Goal: Transaction & Acquisition: Purchase product/service

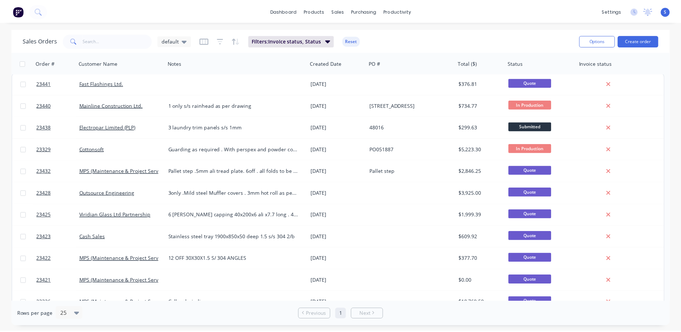
scroll to position [2, 0]
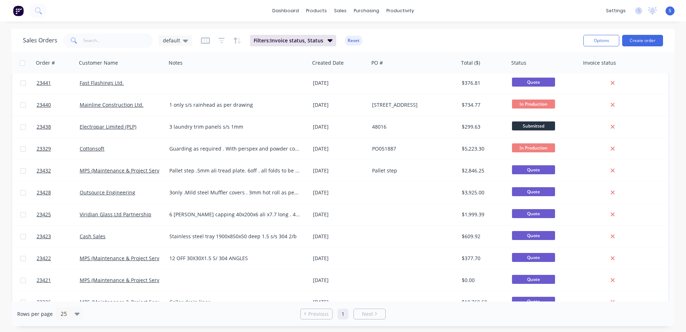
click at [645, 40] on button "Create order" at bounding box center [642, 40] width 41 height 11
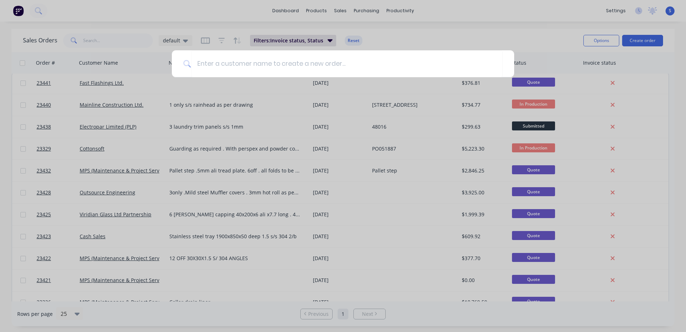
click at [198, 62] on input at bounding box center [347, 63] width 312 height 27
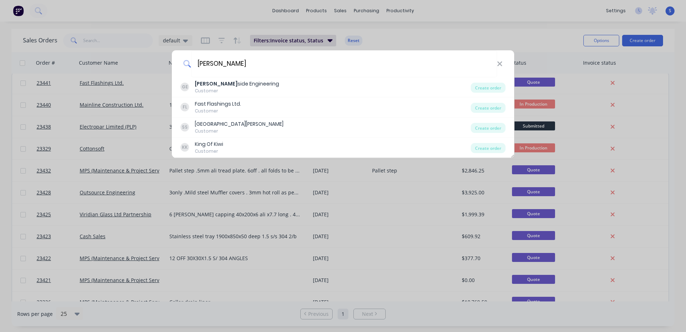
type input "[PERSON_NAME]"
click at [219, 86] on div "[PERSON_NAME] side Engineering" at bounding box center [237, 84] width 84 height 8
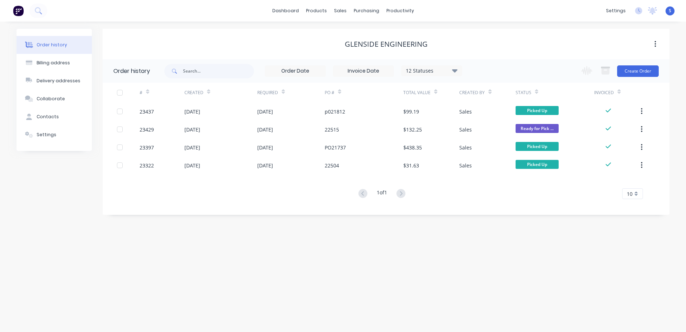
click at [639, 71] on button "Create Order" at bounding box center [638, 70] width 42 height 11
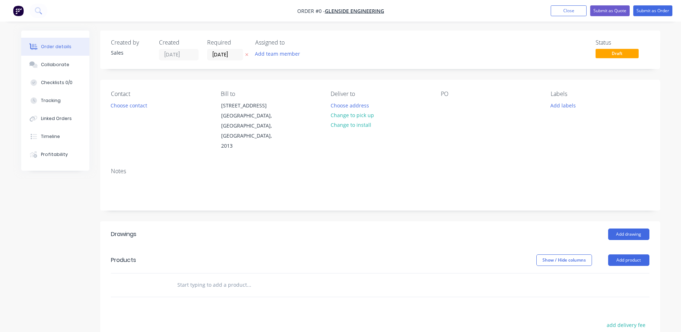
click at [126, 106] on button "Choose contact" at bounding box center [129, 105] width 44 height 10
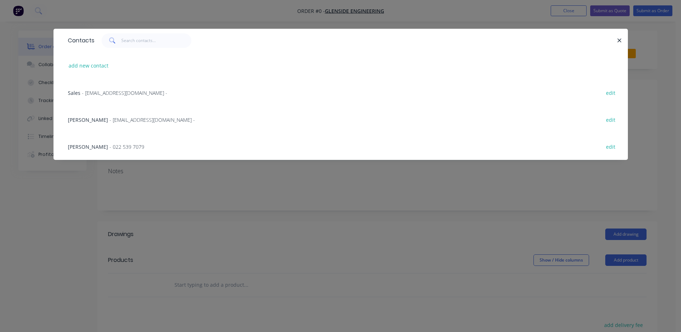
click at [109, 146] on span "- 022 539 7079" at bounding box center [126, 146] width 35 height 7
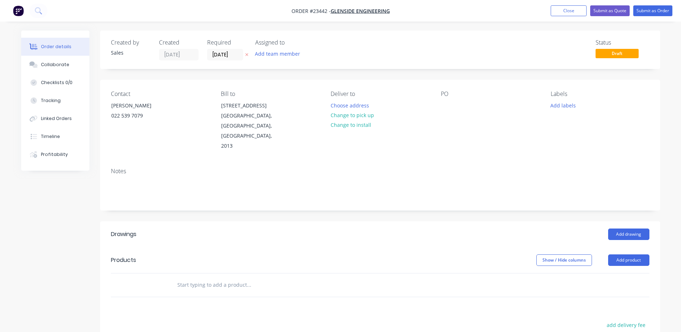
click at [346, 114] on button "Change to pick up" at bounding box center [352, 115] width 51 height 10
click at [445, 107] on div at bounding box center [446, 105] width 11 height 10
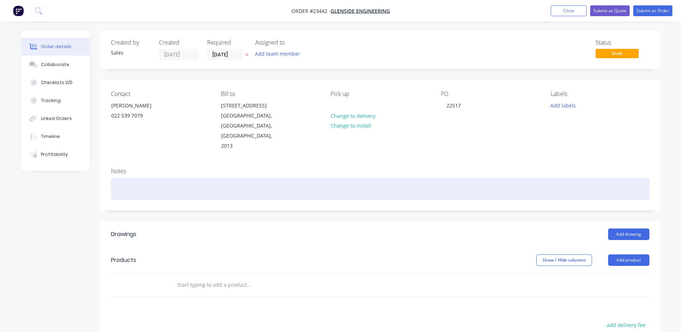
click at [119, 186] on div "Notes" at bounding box center [380, 186] width 560 height 48
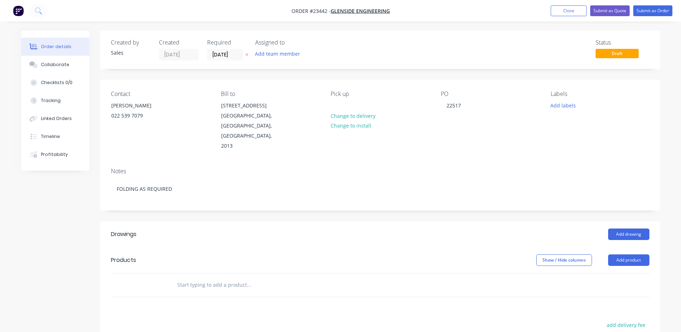
click at [624, 254] on button "Add product" at bounding box center [628, 259] width 41 height 11
click at [618, 273] on div "Product catalogue" at bounding box center [615, 278] width 55 height 10
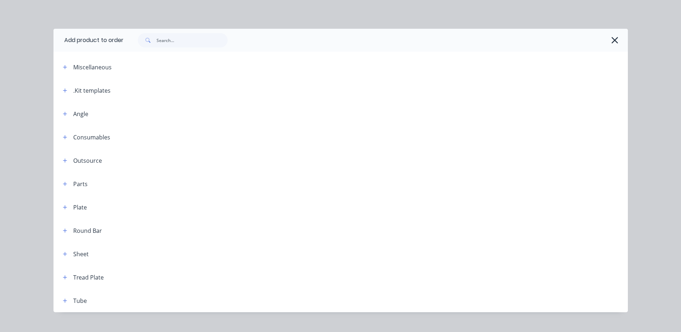
click at [64, 90] on icon "button" at bounding box center [65, 90] width 4 height 5
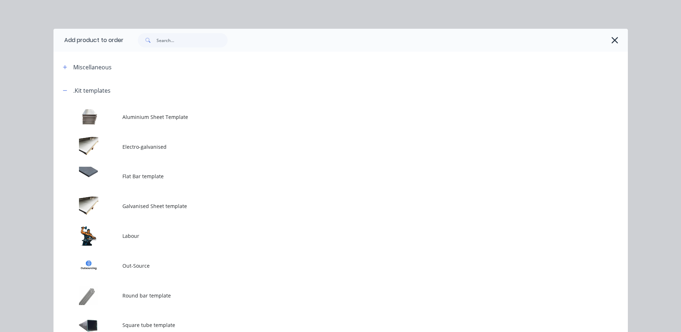
click at [94, 234] on td at bounding box center [87, 236] width 69 height 30
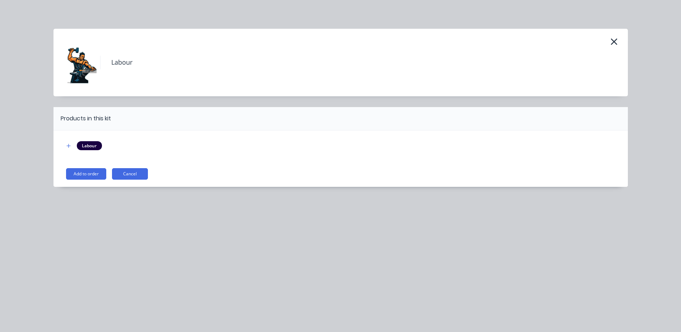
click at [92, 172] on button "Add to order" at bounding box center [86, 173] width 40 height 11
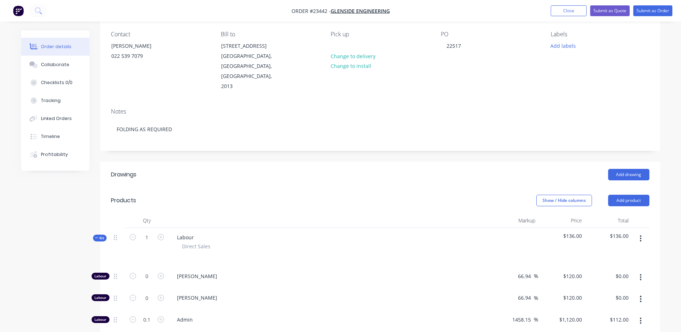
scroll to position [60, 0]
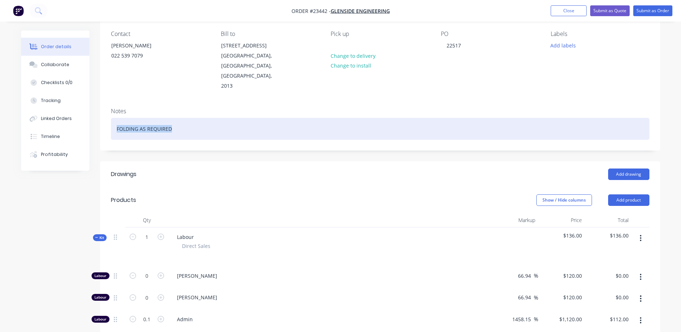
drag, startPoint x: 178, startPoint y: 107, endPoint x: 115, endPoint y: 106, distance: 62.8
click at [115, 118] on div "FOLDING AS REQUIRED" at bounding box center [380, 129] width 538 height 22
copy div "FOLDING AS REQUIRED"
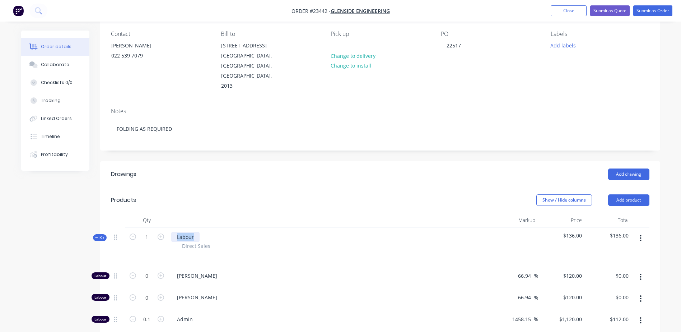
drag, startPoint x: 199, startPoint y: 215, endPoint x: 173, endPoint y: 215, distance: 25.8
click at [173, 231] on div "Labour" at bounding box center [185, 236] width 28 height 10
paste div
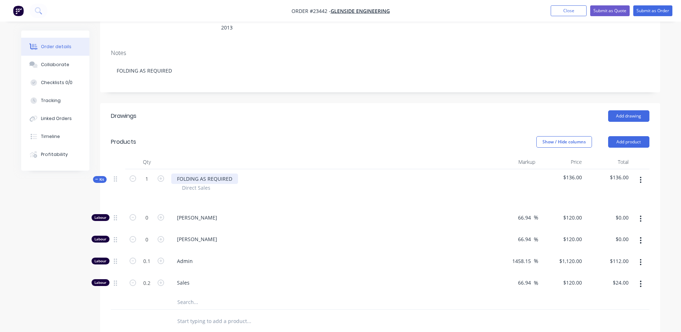
scroll to position [136, 0]
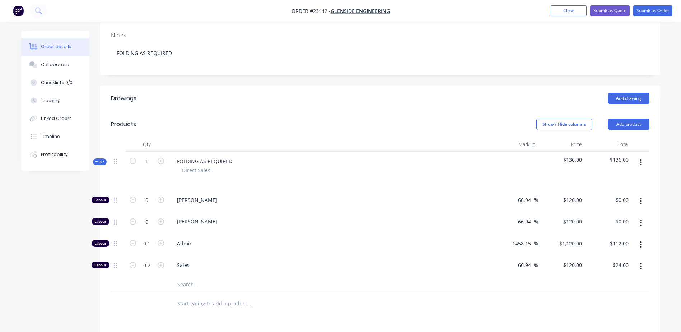
click at [161, 196] on icon "button" at bounding box center [161, 199] width 6 height 6
type input "1"
type input "$120.00"
click at [641, 263] on icon "button" at bounding box center [640, 266] width 1 height 6
click at [619, 308] on div "Delete" at bounding box center [615, 313] width 55 height 10
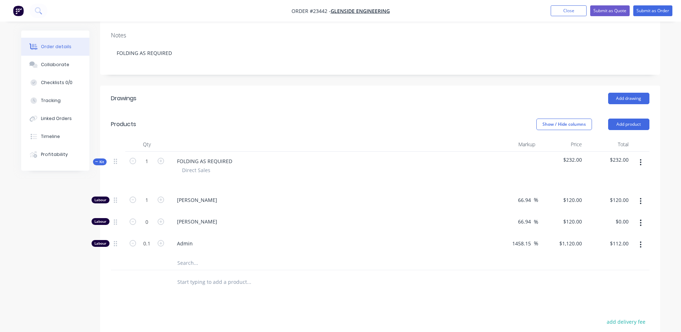
click at [641, 241] on icon "button" at bounding box center [640, 244] width 1 height 6
click at [626, 287] on div "Delete" at bounding box center [615, 292] width 55 height 10
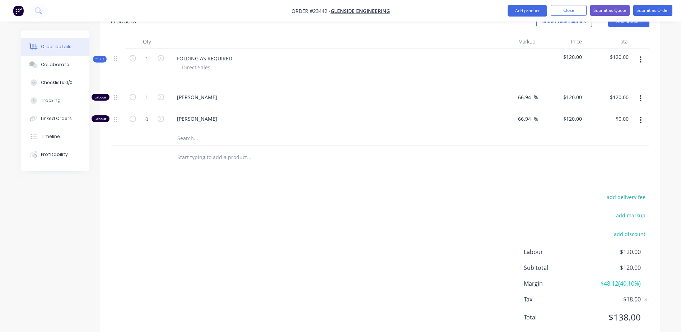
scroll to position [239, 0]
click at [656, 9] on button "Submit as Order" at bounding box center [652, 10] width 39 height 11
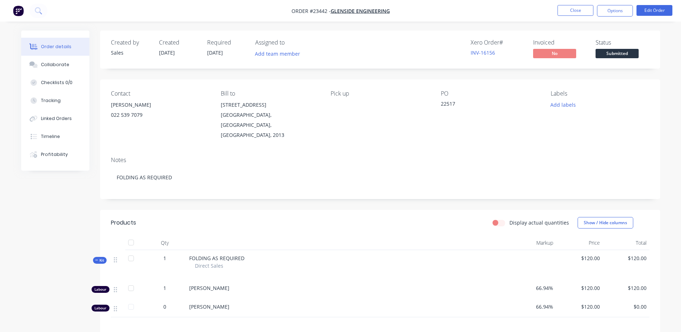
click at [613, 11] on button "Options" at bounding box center [615, 10] width 36 height 11
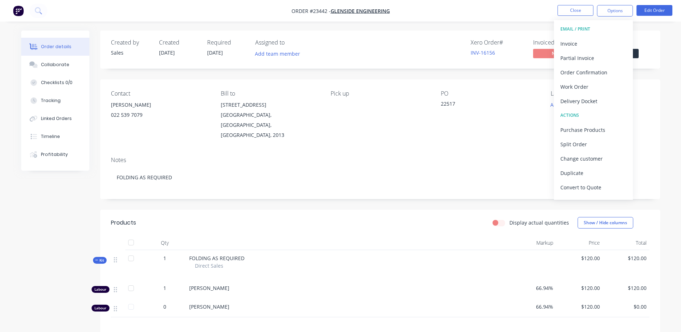
click at [593, 85] on div "Work Order" at bounding box center [593, 86] width 66 height 10
click at [606, 70] on div "Without pricing" at bounding box center [593, 72] width 66 height 10
click at [568, 9] on button "Close" at bounding box center [575, 10] width 36 height 11
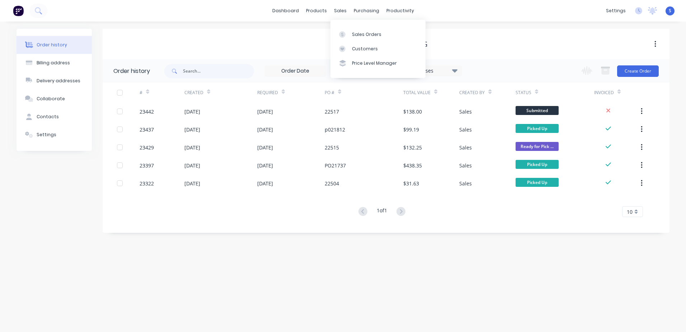
click at [352, 37] on div "Sales Orders" at bounding box center [366, 34] width 29 height 6
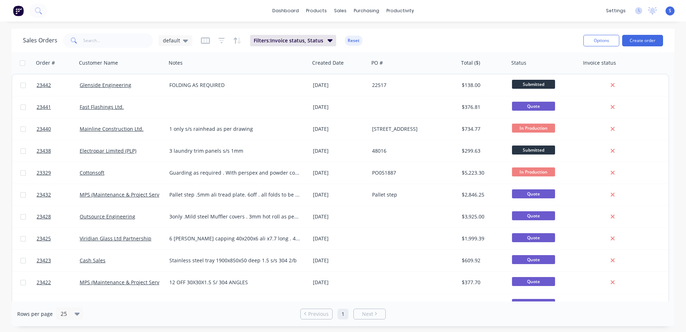
click at [640, 37] on button "Create order" at bounding box center [642, 40] width 41 height 11
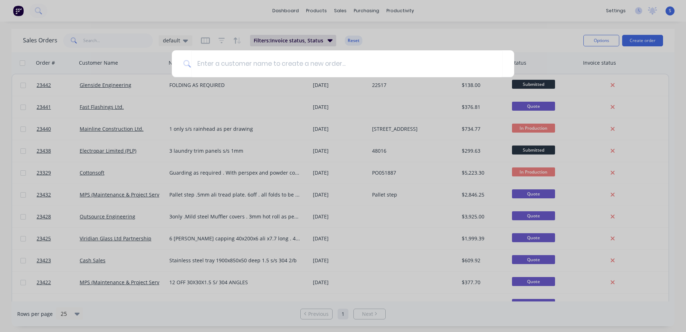
click at [198, 62] on input at bounding box center [347, 63] width 312 height 27
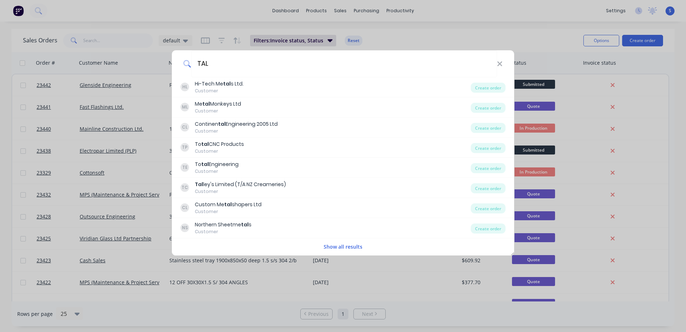
type input "TAL"
click at [209, 187] on div "[PERSON_NAME] Limited (T/A NZ Creameries)" at bounding box center [240, 185] width 91 height 8
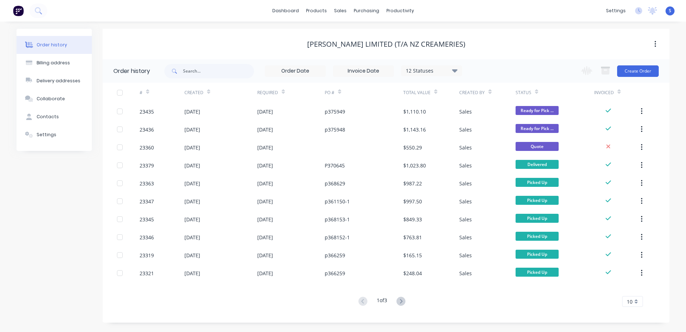
click at [642, 69] on button "Create Order" at bounding box center [638, 70] width 42 height 11
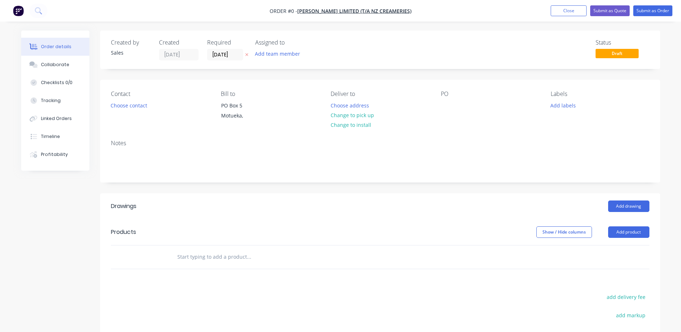
click at [142, 106] on button "Choose contact" at bounding box center [129, 105] width 44 height 10
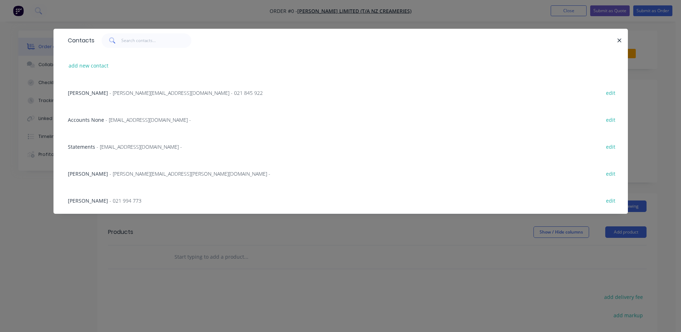
click at [93, 92] on span "[PERSON_NAME]" at bounding box center [88, 92] width 40 height 7
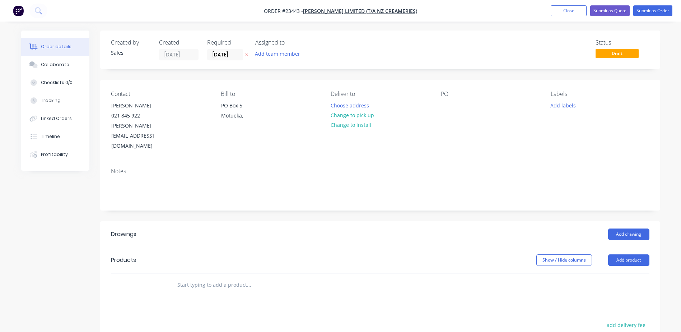
click at [350, 113] on button "Change to pick up" at bounding box center [352, 115] width 51 height 10
click at [445, 106] on div at bounding box center [446, 105] width 11 height 10
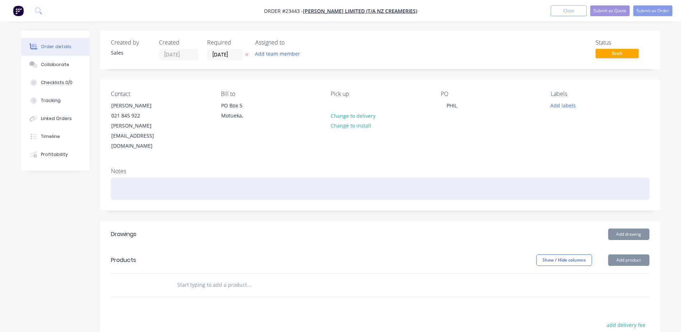
click at [119, 178] on div at bounding box center [380, 189] width 538 height 22
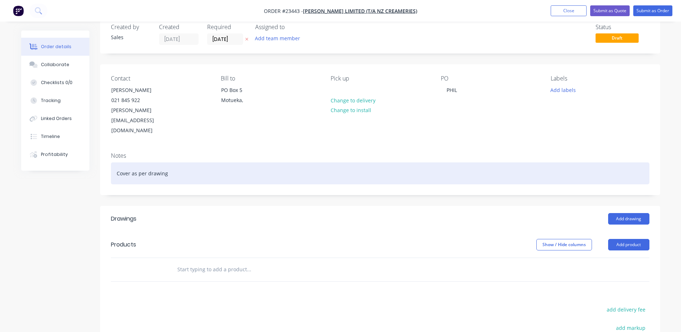
scroll to position [19, 0]
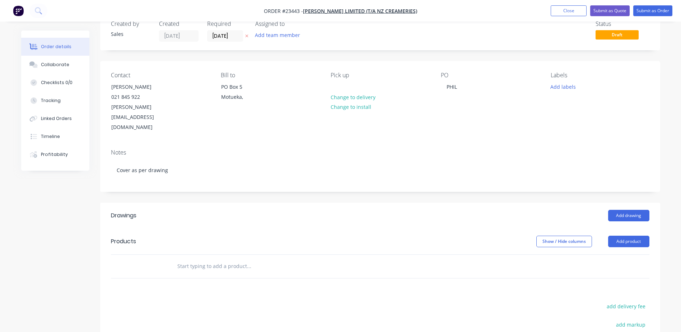
click at [629, 235] on button "Add product" at bounding box center [628, 240] width 41 height 11
click at [619, 254] on div "Product catalogue" at bounding box center [615, 259] width 55 height 10
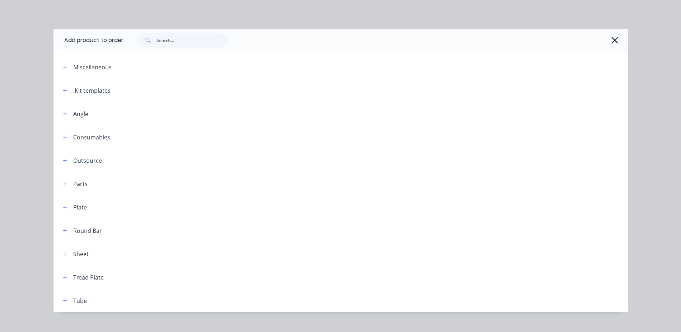
click at [64, 89] on icon "button" at bounding box center [65, 90] width 4 height 5
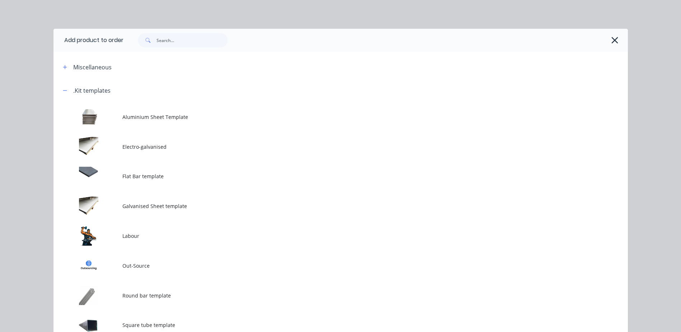
click at [105, 232] on td at bounding box center [87, 236] width 69 height 30
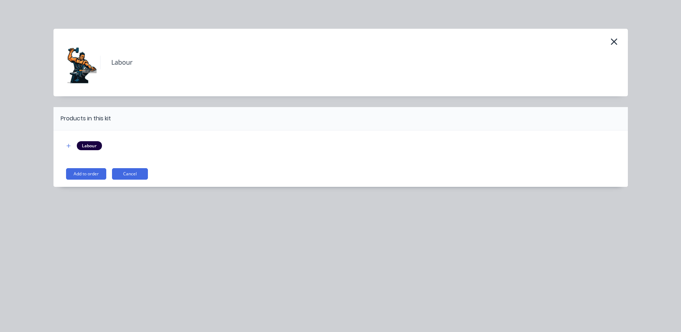
click at [97, 174] on button "Add to order" at bounding box center [86, 173] width 40 height 11
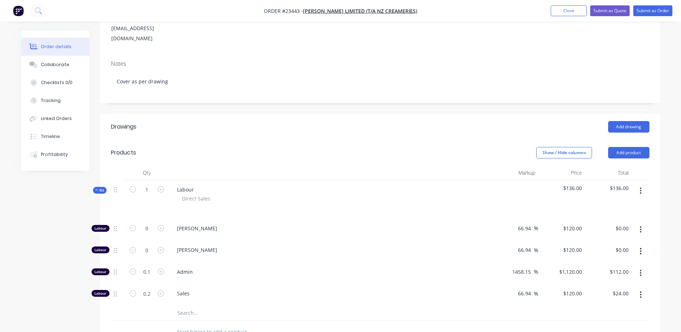
scroll to position [116, 0]
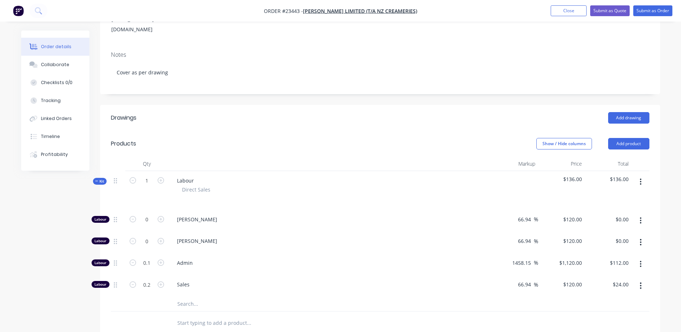
click at [160, 238] on icon "button" at bounding box center [161, 241] width 6 height 6
type input "1"
type input "$120.00"
click at [160, 238] on icon "button" at bounding box center [161, 241] width 6 height 6
type input "2"
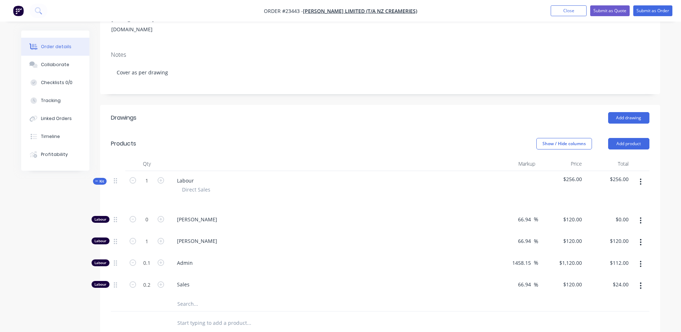
type input "$240.00"
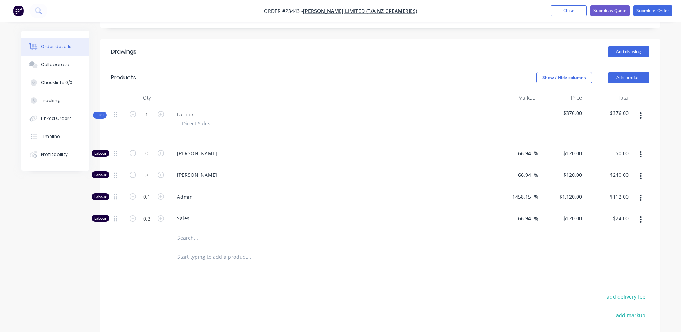
scroll to position [183, 0]
click at [641, 215] on icon "button" at bounding box center [640, 218] width 1 height 6
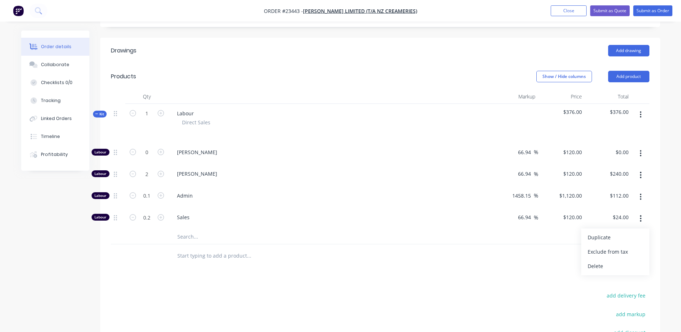
click at [629, 261] on div "Delete" at bounding box center [615, 266] width 55 height 10
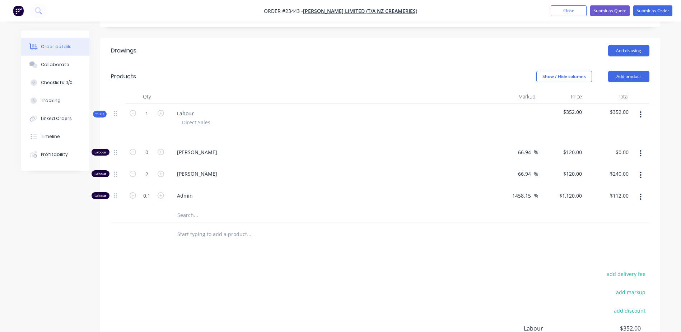
click at [640, 193] on icon "button" at bounding box center [641, 197] width 2 height 8
click at [623, 239] on div "Delete" at bounding box center [615, 244] width 55 height 10
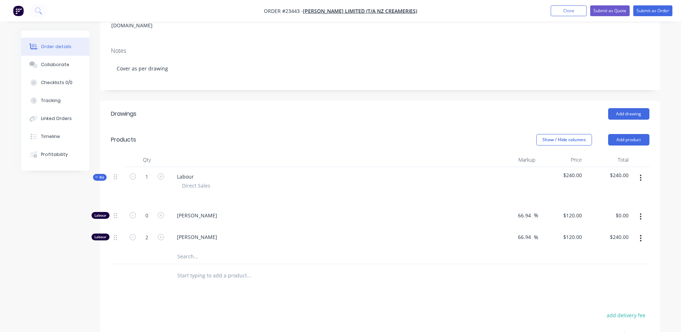
scroll to position [93, 0]
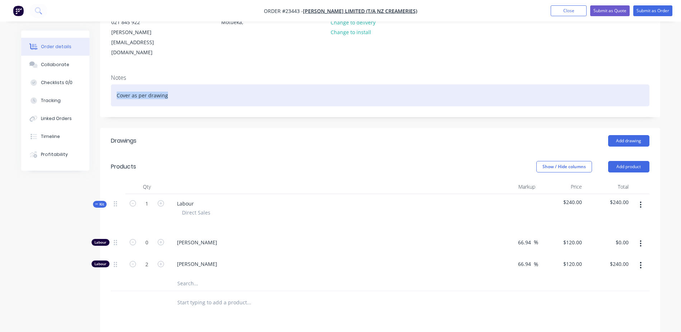
drag, startPoint x: 168, startPoint y: 76, endPoint x: 112, endPoint y: 71, distance: 55.9
click at [112, 84] on div "Cover as per drawing" at bounding box center [380, 95] width 538 height 22
copy div "Cover as per drawing"
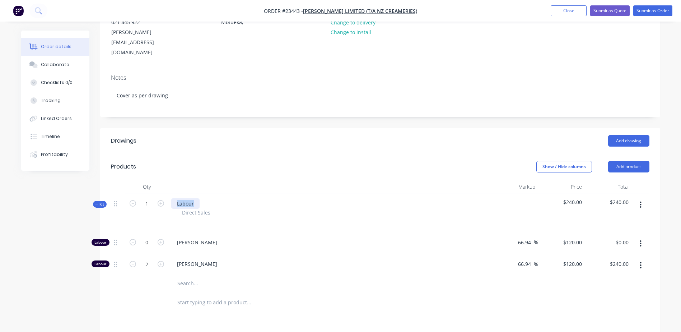
drag, startPoint x: 196, startPoint y: 184, endPoint x: 172, endPoint y: 184, distance: 24.0
click at [172, 198] on div "Labour" at bounding box center [185, 203] width 28 height 10
paste div
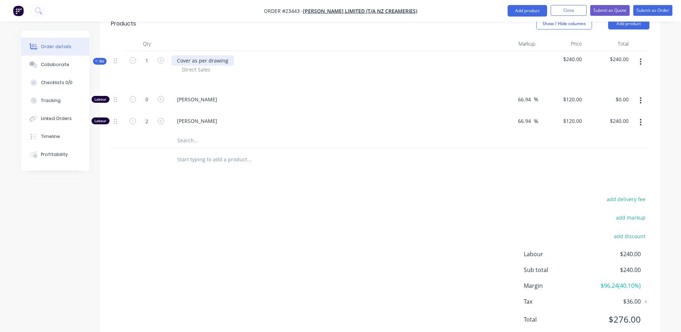
scroll to position [239, 0]
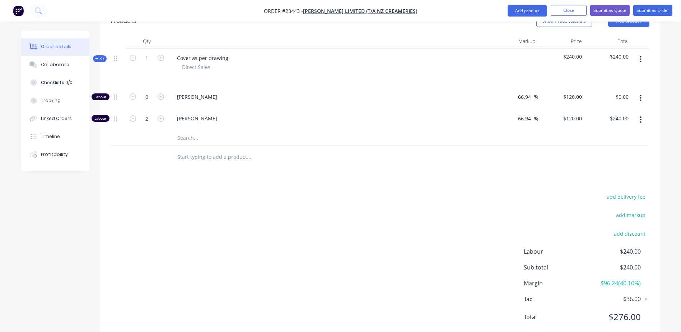
click at [188, 150] on input "text" at bounding box center [249, 157] width 144 height 14
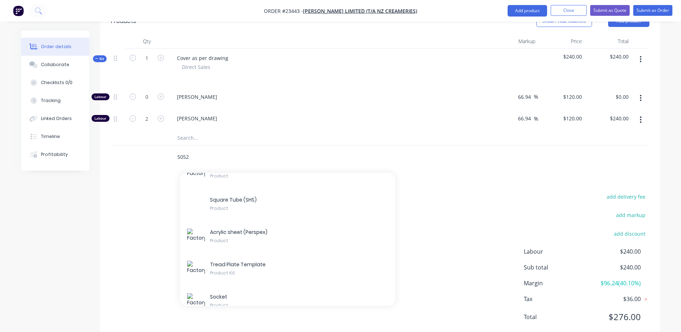
type input "5052"
click at [268, 189] on div "Aluminium sheet Product" at bounding box center [287, 172] width 215 height 32
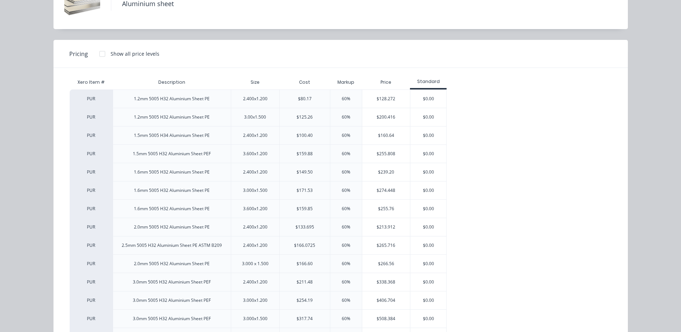
scroll to position [12, 0]
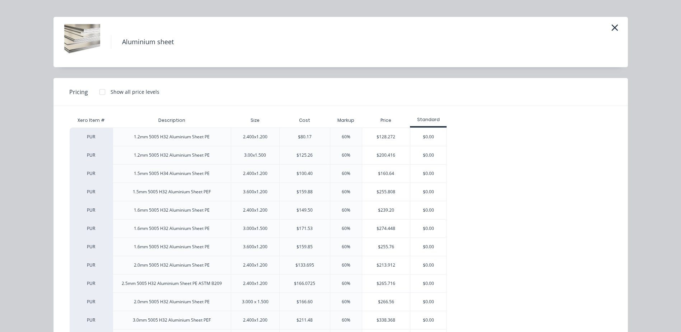
click at [384, 139] on div "$128.272" at bounding box center [386, 137] width 48 height 18
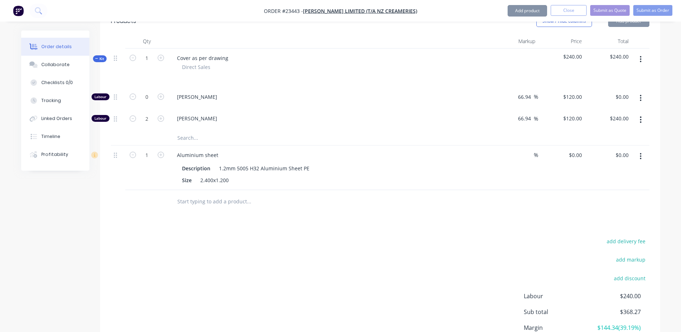
type input "60"
type input "$128.272"
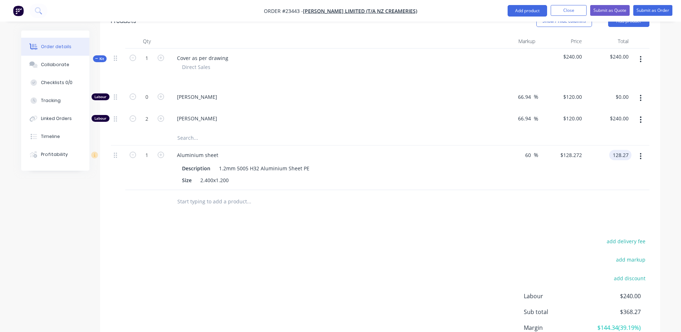
drag, startPoint x: 610, startPoint y: 130, endPoint x: 628, endPoint y: 135, distance: 18.4
click at [628, 150] on div "128.27 128.27" at bounding box center [621, 155] width 19 height 10
type input "96.6"
type input "20.49"
type input "$96.60"
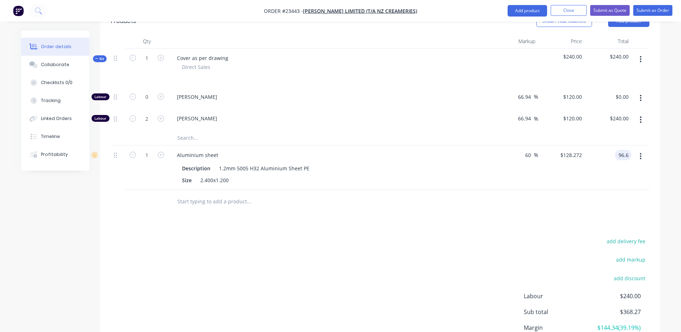
type input "$96.60"
click at [592, 171] on div "Qty Markup Price Total Kit 1 Cover as per drawing Direct Sales $240.00 $240.00 …" at bounding box center [380, 123] width 560 height 179
drag, startPoint x: 216, startPoint y: 147, endPoint x: 226, endPoint y: 148, distance: 10.1
click at [226, 163] on div "1.2mm 5005 H32 Aluminium Sheet PE" at bounding box center [264, 168] width 96 height 10
click at [198, 236] on div "add delivery fee add markup add discount Labour $240.00 Sub total $336.60 Margi…" at bounding box center [380, 305] width 538 height 139
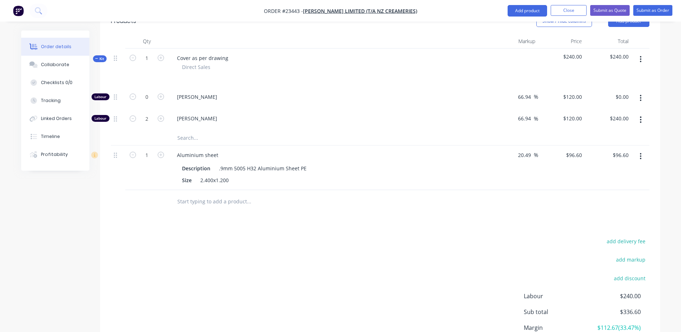
drag, startPoint x: 278, startPoint y: 259, endPoint x: 222, endPoint y: 252, distance: 56.7
click at [222, 252] on div "add delivery fee add markup add discount Labour $240.00 Sub total $336.60 Margi…" at bounding box center [380, 305] width 538 height 139
drag, startPoint x: 512, startPoint y: 130, endPoint x: 528, endPoint y: 134, distance: 15.8
click at [528, 145] on div "20.49 20.49 %" at bounding box center [514, 167] width 47 height 45
drag, startPoint x: 532, startPoint y: 134, endPoint x: 514, endPoint y: 134, distance: 17.6
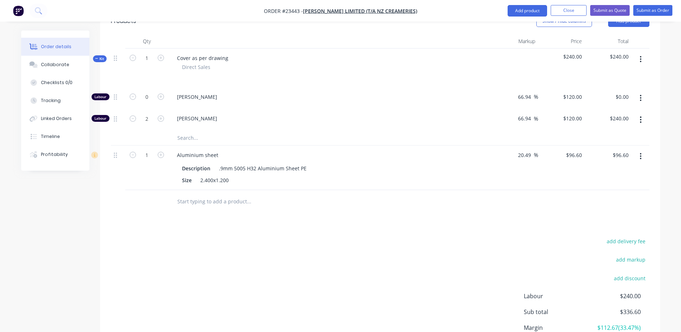
click at [514, 150] on div "20.49 20.49 %" at bounding box center [526, 155] width 24 height 10
type input "60"
type input "$128.272"
type input "$128.27"
click at [471, 190] on div at bounding box center [380, 201] width 538 height 23
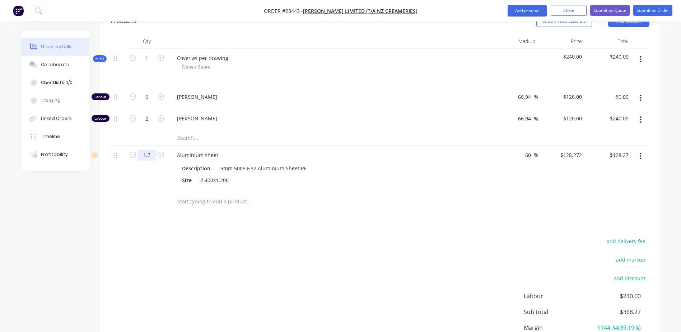
type input "1.7"
type input "$218.06"
click at [274, 202] on div "Drawings Add drawing Products Show / Hide columns Add product Qty Markup Price …" at bounding box center [380, 183] width 560 height 403
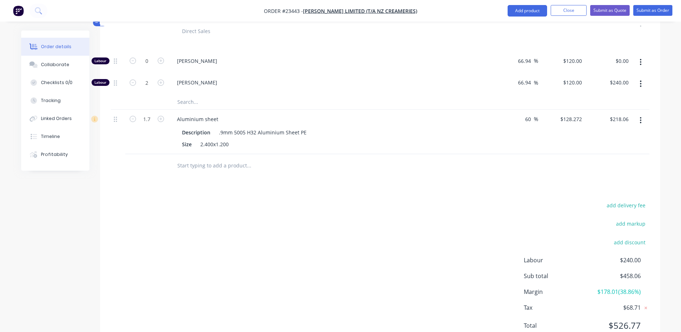
scroll to position [264, 0]
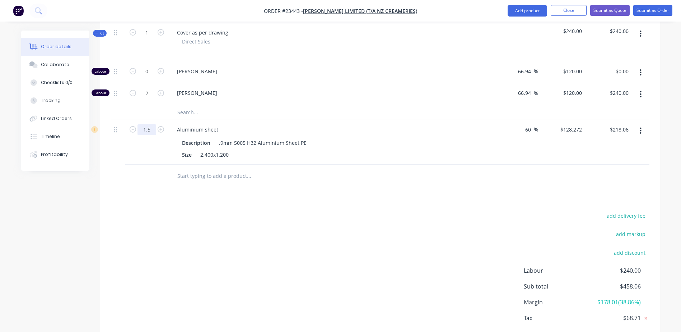
type input "1.5"
type input "$192.41"
drag, startPoint x: 169, startPoint y: 158, endPoint x: 169, endPoint y: 164, distance: 5.7
click at [169, 164] on div at bounding box center [297, 175] width 258 height 23
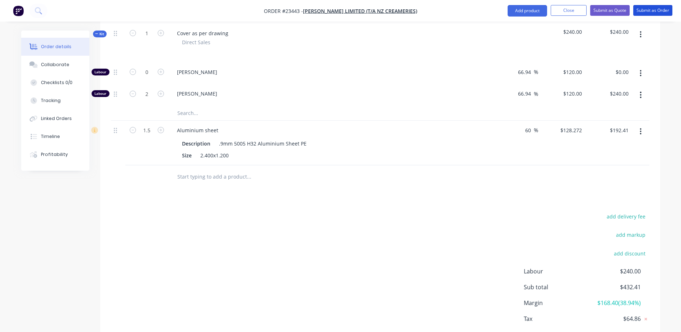
click at [648, 8] on button "Submit as Order" at bounding box center [652, 10] width 39 height 11
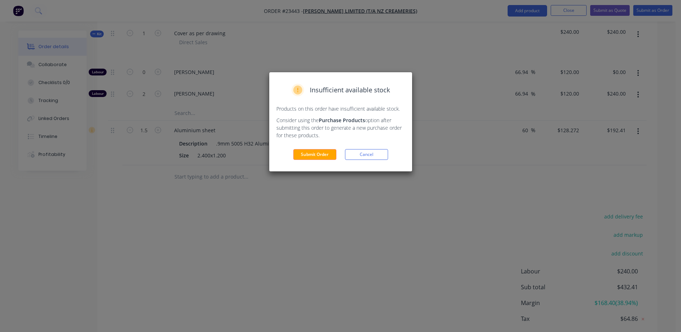
click at [320, 153] on button "Submit Order" at bounding box center [314, 154] width 43 height 11
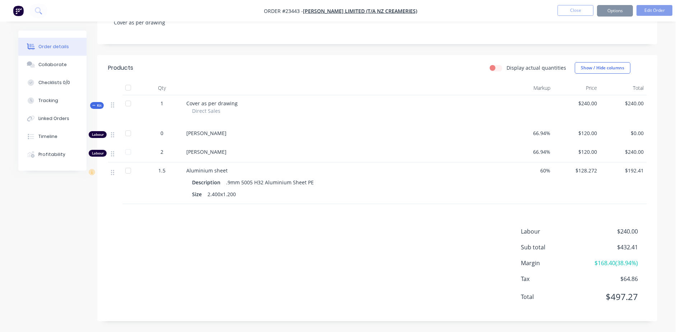
scroll to position [145, 0]
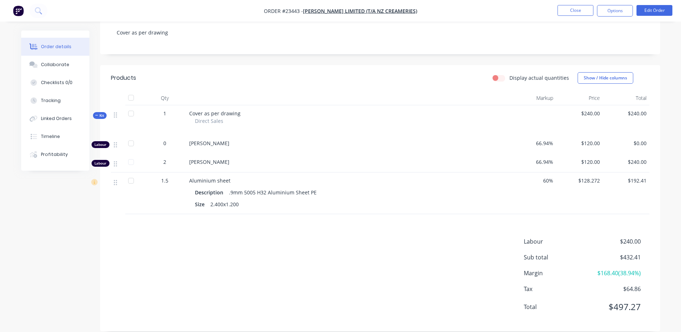
click at [618, 11] on button "Options" at bounding box center [615, 10] width 36 height 11
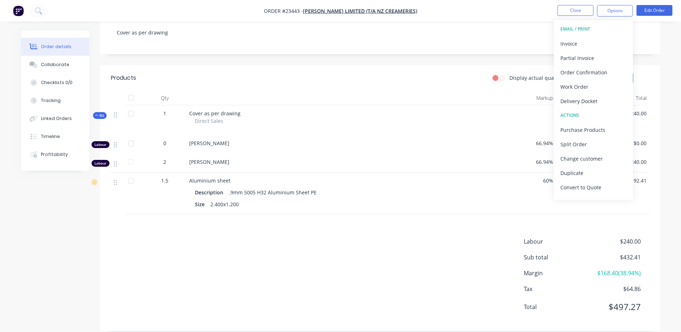
click at [598, 86] on div "Work Order" at bounding box center [593, 86] width 66 height 10
click at [597, 71] on div "Without pricing" at bounding box center [593, 72] width 66 height 10
click at [577, 10] on button "Close" at bounding box center [575, 10] width 36 height 11
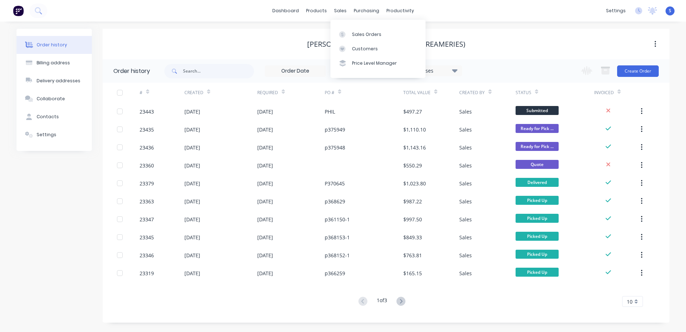
click at [353, 34] on div "Sales Orders" at bounding box center [366, 34] width 29 height 6
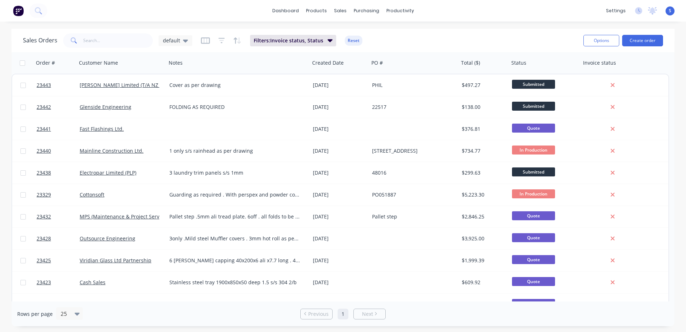
click at [645, 39] on button "Create order" at bounding box center [642, 40] width 41 height 11
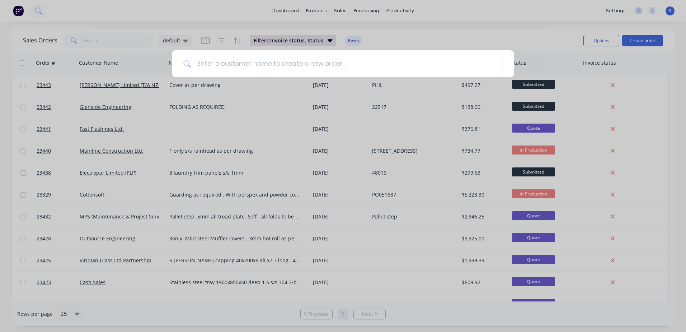
click at [201, 62] on input at bounding box center [347, 63] width 312 height 27
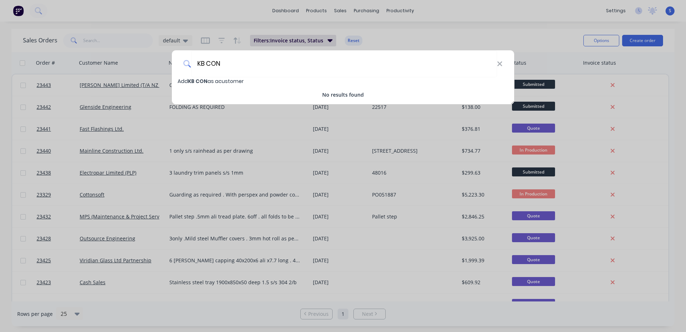
type input "KB CON"
click at [502, 64] on icon at bounding box center [500, 64] width 6 height 8
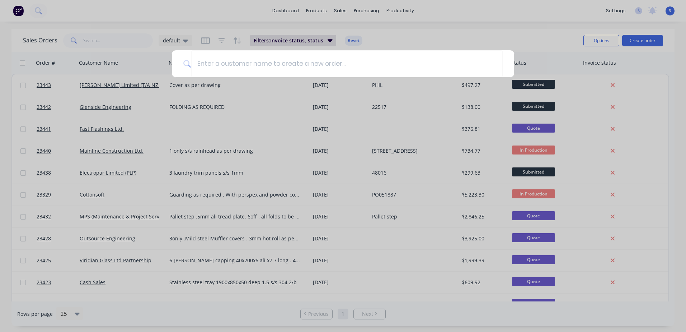
click at [552, 35] on div at bounding box center [343, 166] width 686 height 332
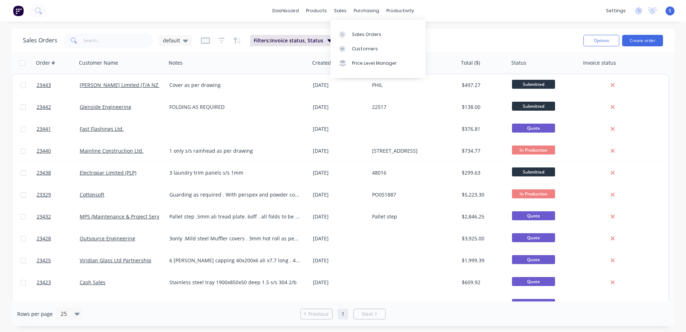
click at [356, 47] on div "Customers" at bounding box center [365, 49] width 26 height 6
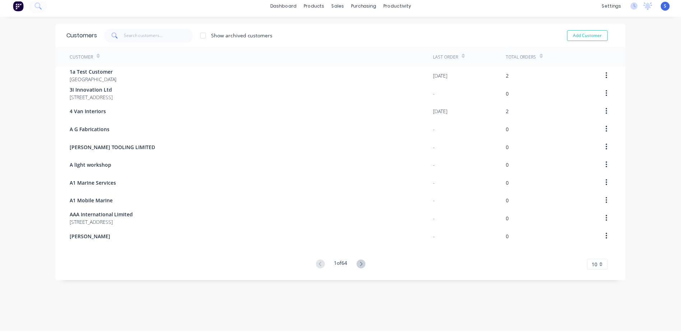
scroll to position [14, 0]
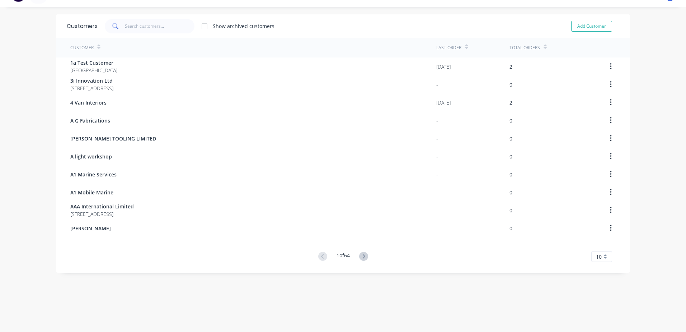
click at [363, 253] on icon at bounding box center [363, 256] width 9 height 9
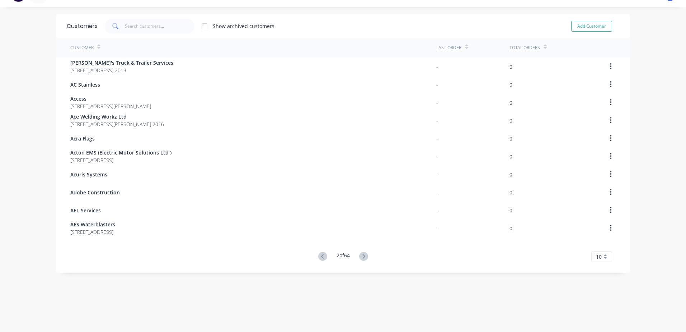
click at [358, 252] on div "Customer Last Order Total Orders Abdul's Truck & Trailer Services [STREET_ADDRE…" at bounding box center [343, 150] width 574 height 224
click at [362, 254] on icon at bounding box center [363, 256] width 3 height 4
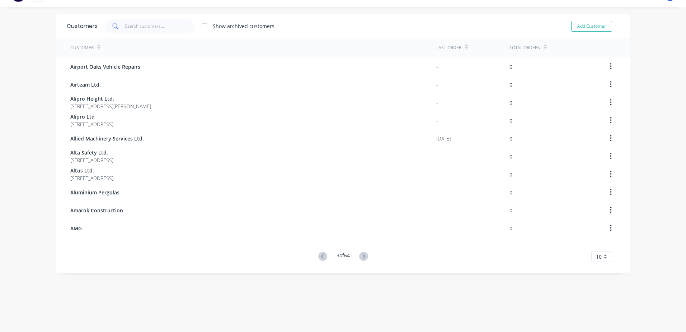
click at [362, 254] on icon at bounding box center [363, 256] width 3 height 4
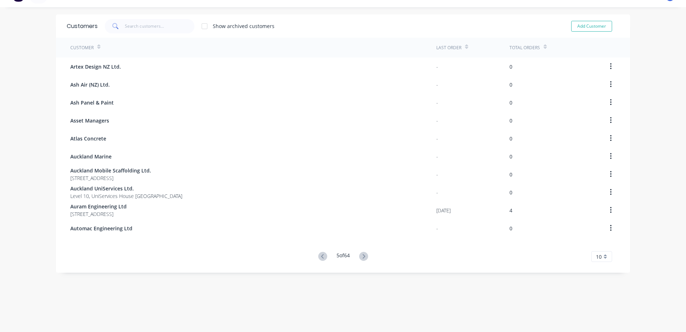
click at [362, 254] on icon at bounding box center [363, 256] width 3 height 4
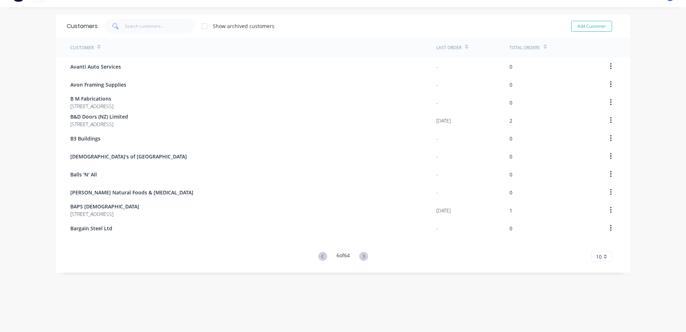
click at [362, 254] on icon at bounding box center [363, 256] width 3 height 4
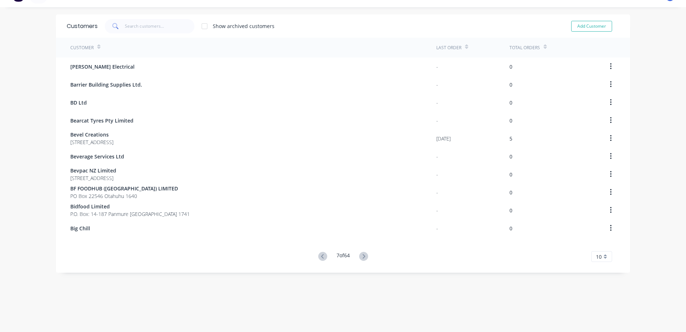
click at [362, 254] on icon at bounding box center [363, 256] width 3 height 4
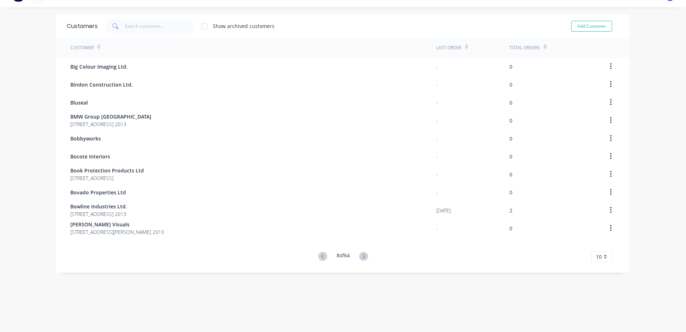
click at [362, 254] on icon at bounding box center [363, 256] width 3 height 4
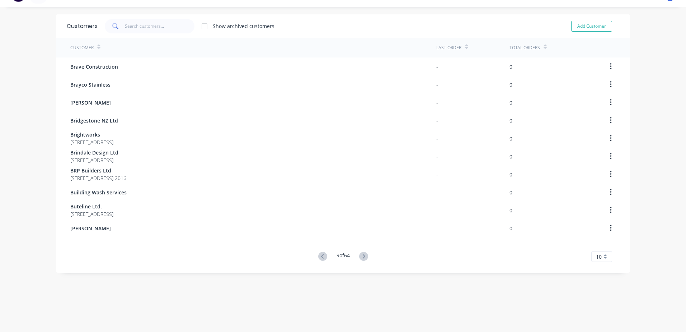
click at [362, 254] on icon at bounding box center [363, 256] width 3 height 4
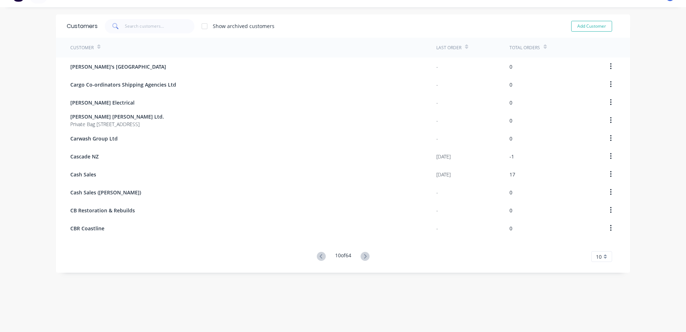
click at [361, 254] on icon at bounding box center [365, 256] width 9 height 9
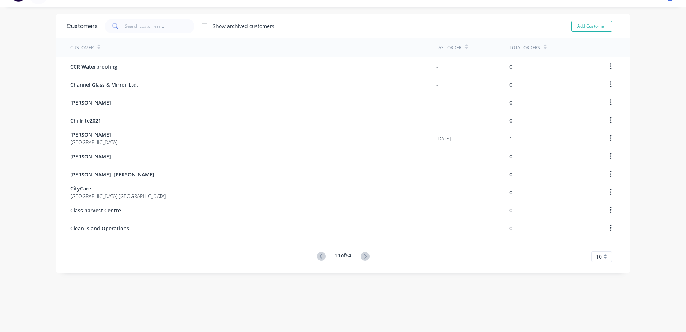
click at [361, 254] on icon at bounding box center [365, 256] width 9 height 9
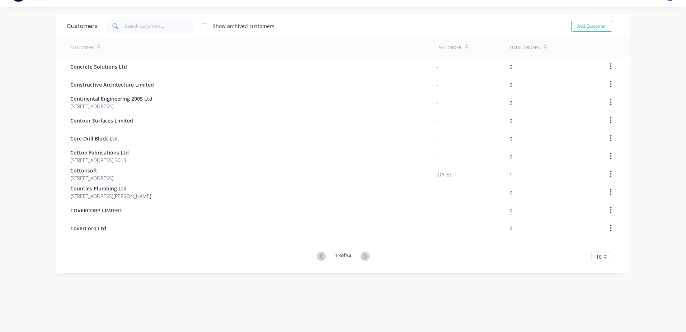
click at [361, 254] on icon at bounding box center [365, 256] width 9 height 9
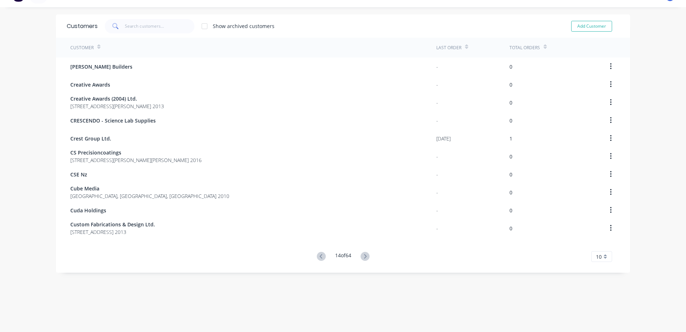
click at [361, 254] on icon at bounding box center [365, 256] width 9 height 9
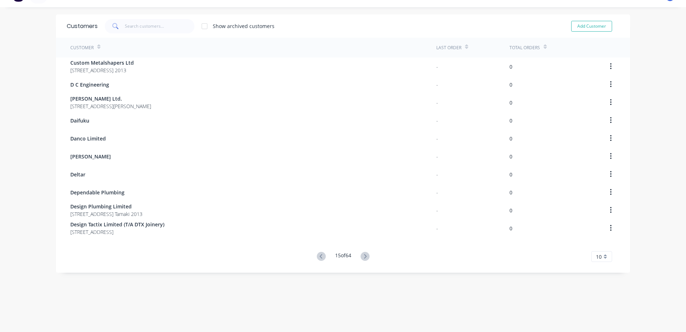
click at [361, 254] on icon at bounding box center [365, 256] width 9 height 9
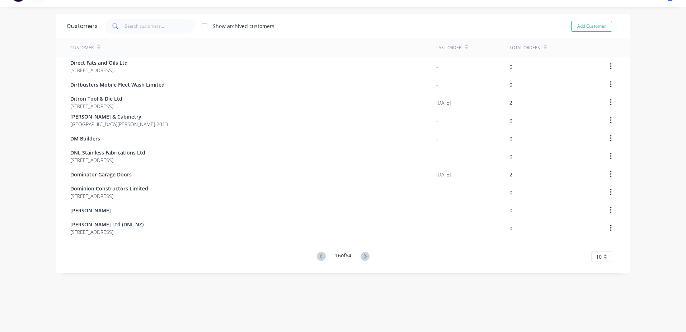
click at [361, 254] on icon at bounding box center [365, 256] width 9 height 9
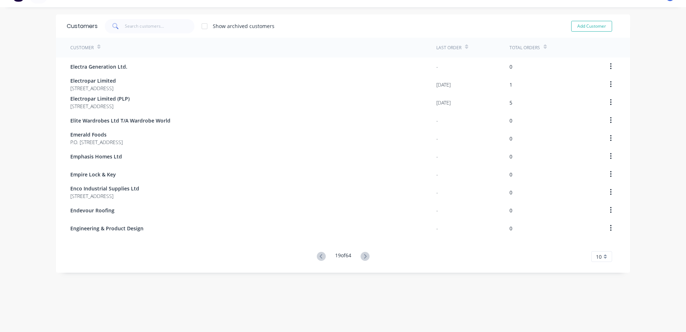
click at [361, 254] on icon at bounding box center [365, 256] width 9 height 9
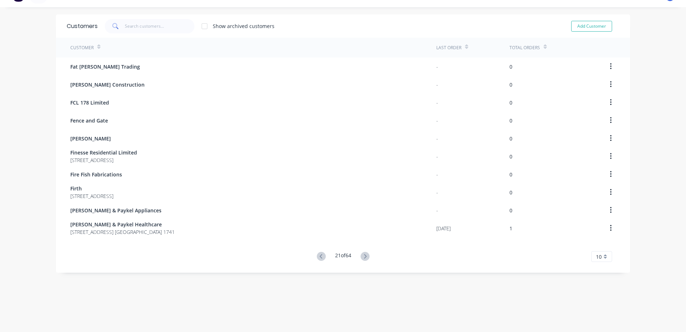
click at [361, 254] on icon at bounding box center [365, 256] width 9 height 9
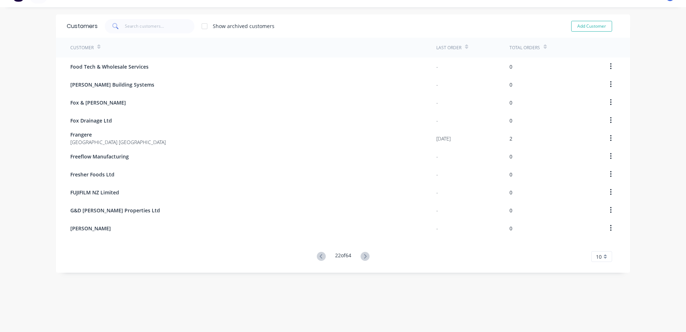
click at [361, 254] on icon at bounding box center [365, 256] width 9 height 9
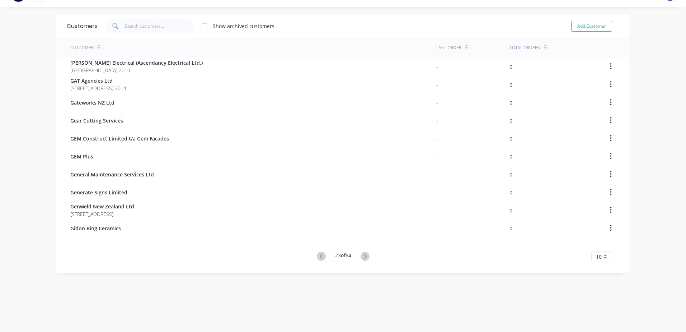
click at [361, 254] on icon at bounding box center [365, 256] width 9 height 9
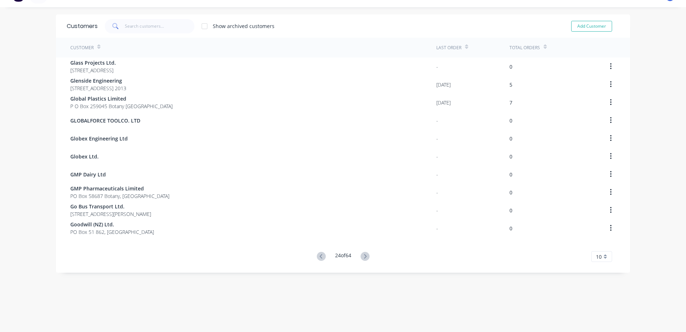
click at [361, 254] on icon at bounding box center [365, 256] width 9 height 9
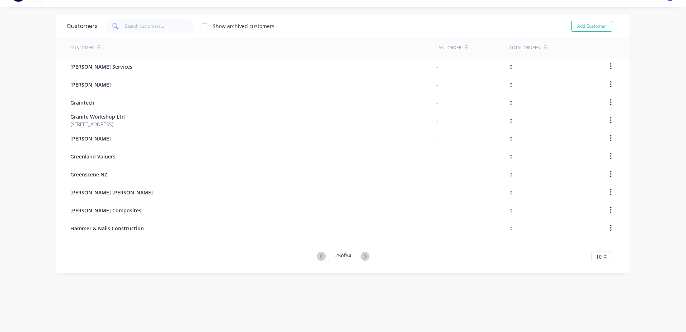
click at [361, 254] on icon at bounding box center [365, 256] width 9 height 9
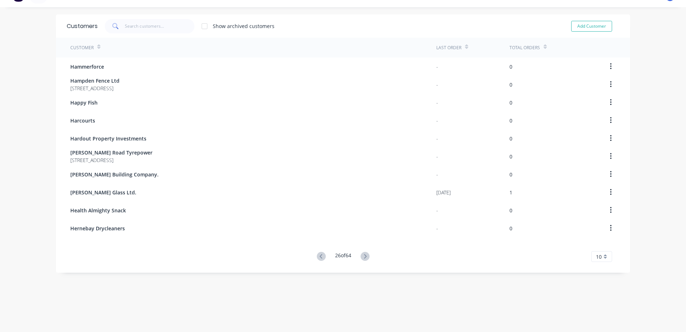
click at [361, 254] on icon at bounding box center [365, 256] width 9 height 9
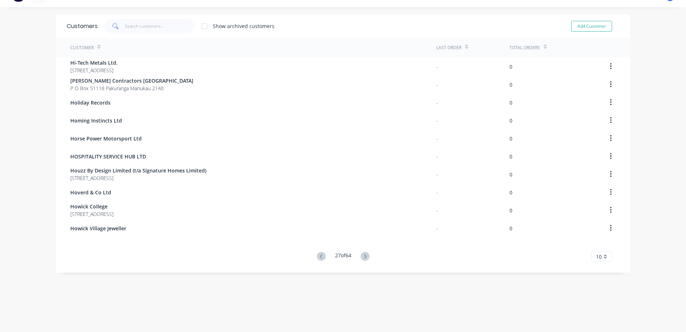
click at [361, 254] on icon at bounding box center [365, 256] width 9 height 9
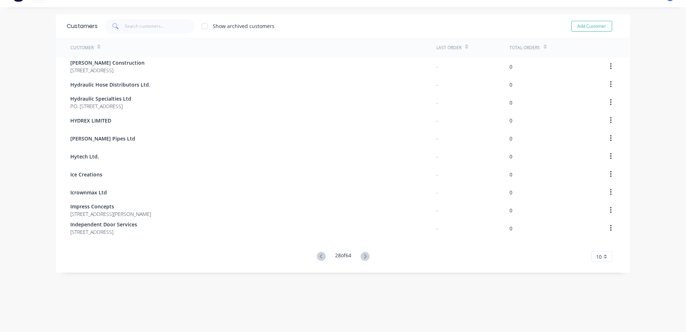
click at [361, 254] on icon at bounding box center [365, 256] width 9 height 9
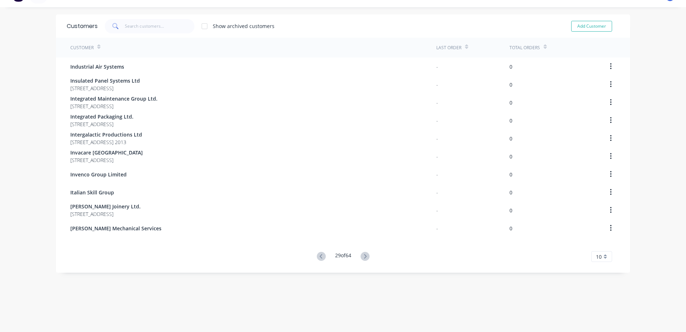
click at [361, 254] on icon at bounding box center [365, 256] width 9 height 9
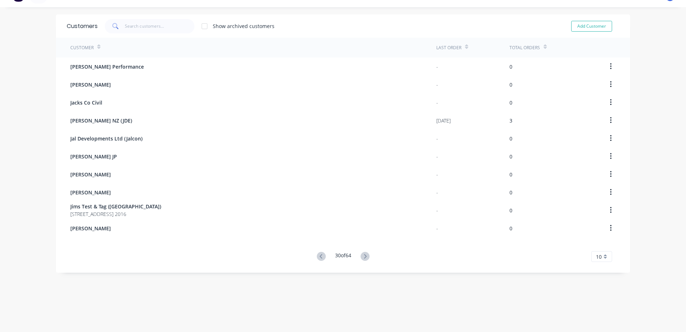
click at [361, 254] on icon at bounding box center [365, 256] width 9 height 9
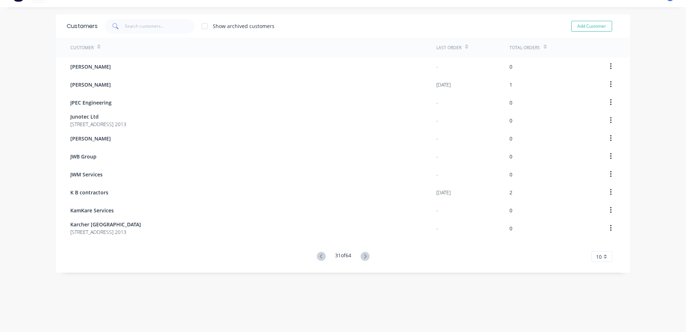
click at [101, 192] on span "K B contractors" at bounding box center [89, 192] width 38 height 8
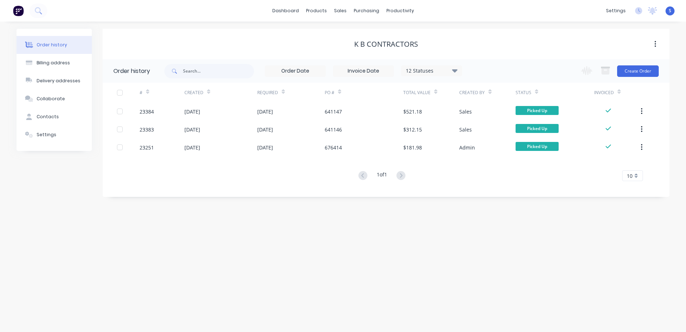
click at [641, 71] on button "Create Order" at bounding box center [638, 70] width 42 height 11
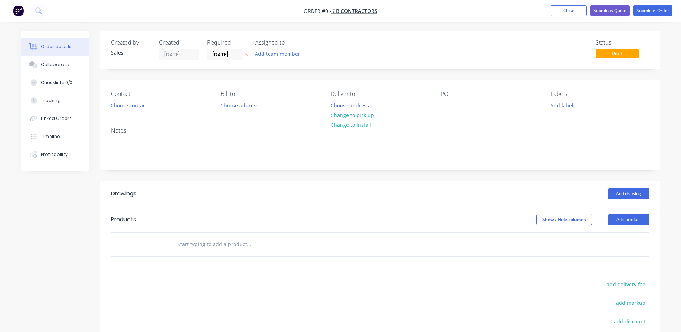
click at [138, 106] on button "Choose contact" at bounding box center [129, 105] width 44 height 10
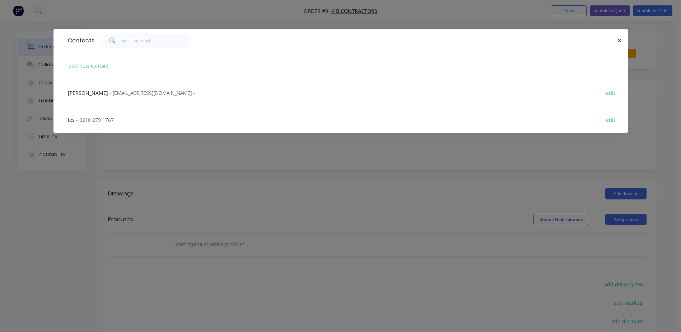
click at [92, 64] on button "add new contact" at bounding box center [88, 66] width 47 height 10
select select "AU"
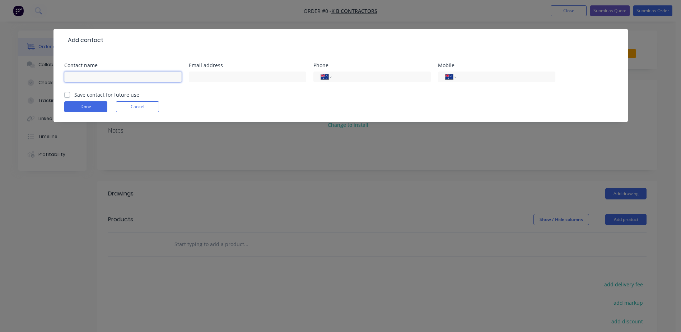
click at [74, 76] on input "text" at bounding box center [122, 76] width 117 height 11
type input "[PERSON_NAME]"
click at [450, 75] on select "International [GEOGRAPHIC_DATA] [GEOGRAPHIC_DATA] [GEOGRAPHIC_DATA] [GEOGRAPHIC…" at bounding box center [450, 77] width 11 height 10
select select "NZ"
click at [445, 72] on select "International [GEOGRAPHIC_DATA] [GEOGRAPHIC_DATA] [GEOGRAPHIC_DATA] [GEOGRAPHIC…" at bounding box center [450, 77] width 11 height 10
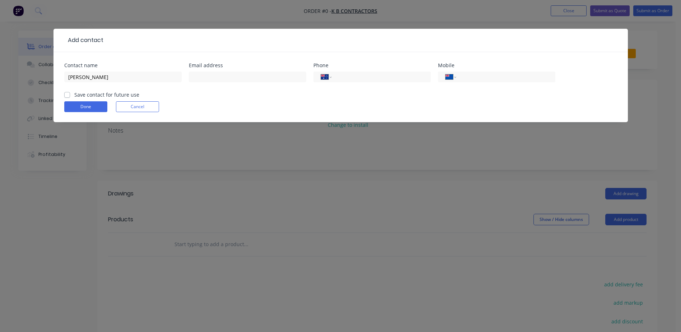
click at [471, 75] on input "tel" at bounding box center [504, 77] width 86 height 8
type input "021 689 001"
click at [74, 93] on label "Save contact for future use" at bounding box center [106, 95] width 65 height 8
click at [67, 93] on input "Save contact for future use" at bounding box center [67, 94] width 6 height 7
checkbox input "true"
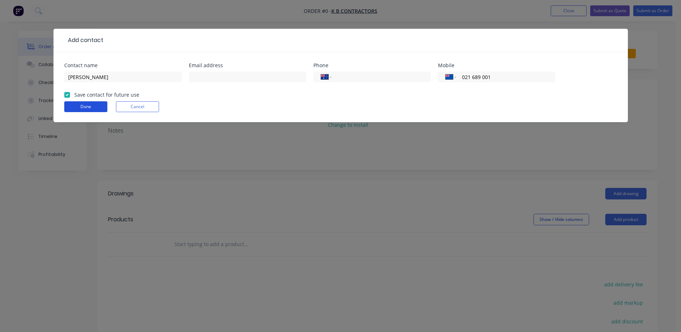
click at [78, 107] on button "Done" at bounding box center [85, 106] width 43 height 11
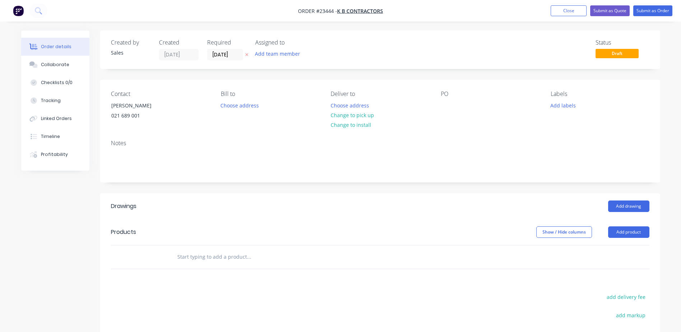
click at [353, 115] on button "Change to pick up" at bounding box center [352, 115] width 51 height 10
click at [442, 106] on div at bounding box center [446, 105] width 11 height 10
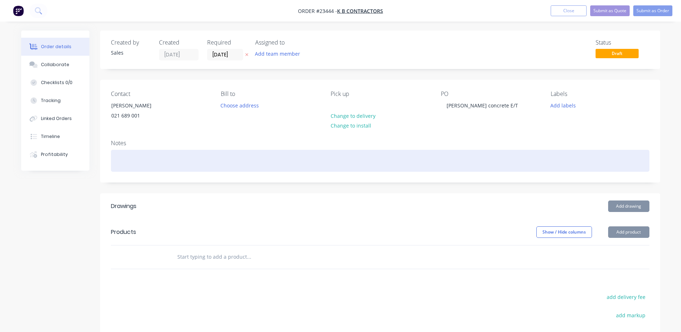
click at [120, 157] on div at bounding box center [380, 161] width 538 height 22
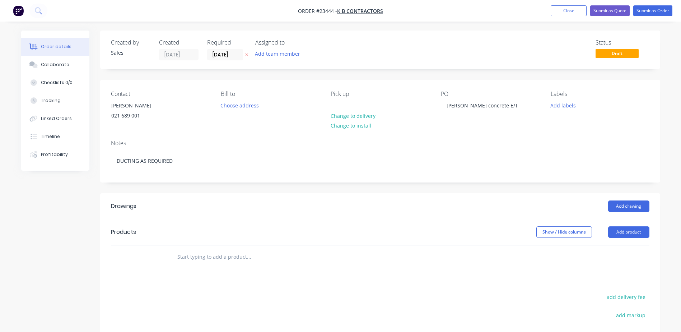
click at [625, 231] on button "Add product" at bounding box center [628, 231] width 41 height 11
click at [627, 250] on div "Product catalogue" at bounding box center [615, 250] width 55 height 10
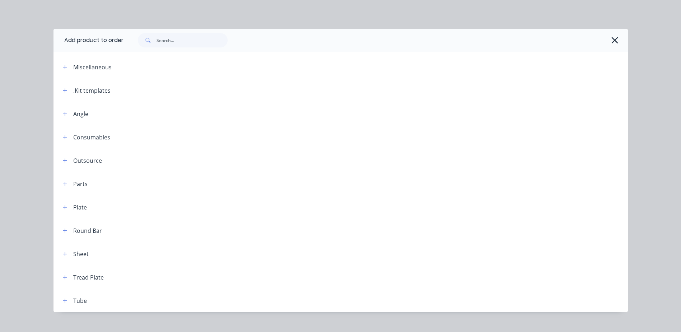
click at [63, 89] on icon "button" at bounding box center [65, 90] width 4 height 4
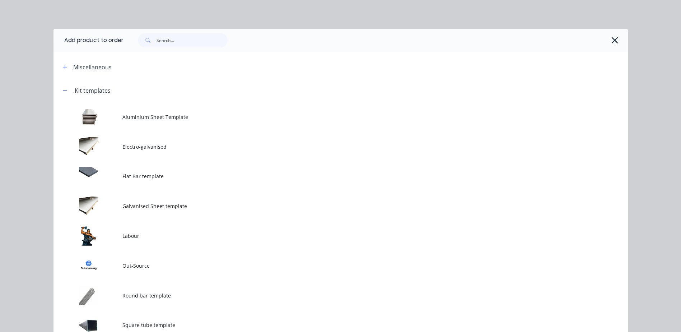
click at [96, 234] on td at bounding box center [87, 236] width 69 height 30
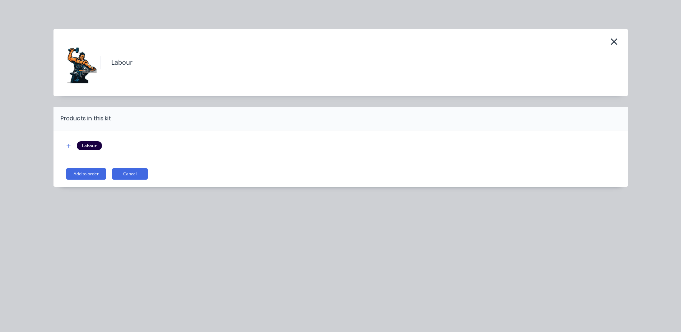
click at [93, 172] on button "Add to order" at bounding box center [86, 173] width 40 height 11
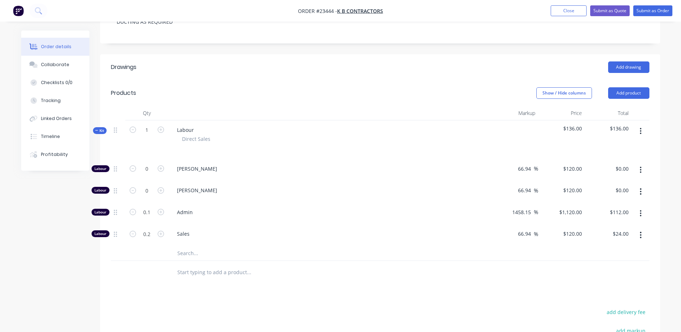
scroll to position [139, 0]
click at [641, 236] on icon "button" at bounding box center [641, 234] width 2 height 8
click at [623, 283] on div "Delete" at bounding box center [615, 282] width 55 height 10
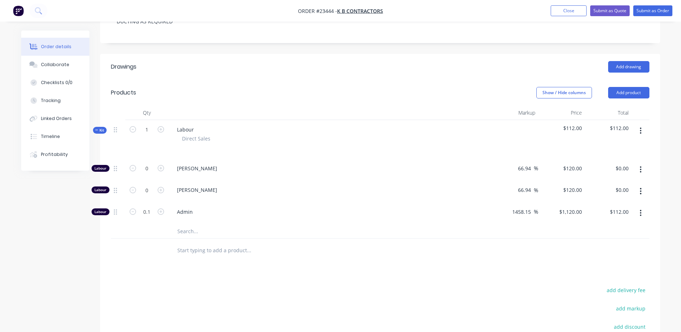
click at [641, 215] on icon "button" at bounding box center [640, 213] width 1 height 6
click at [627, 261] on div "Delete" at bounding box center [615, 260] width 55 height 10
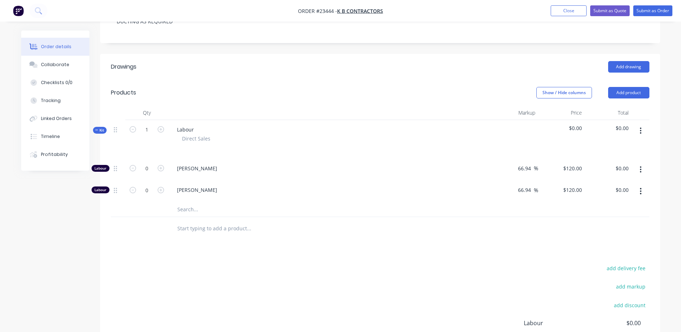
click at [162, 168] on icon "button" at bounding box center [161, 168] width 6 height 6
type input "1"
type input "$120.00"
click at [162, 168] on icon "button" at bounding box center [161, 168] width 6 height 6
type input "2"
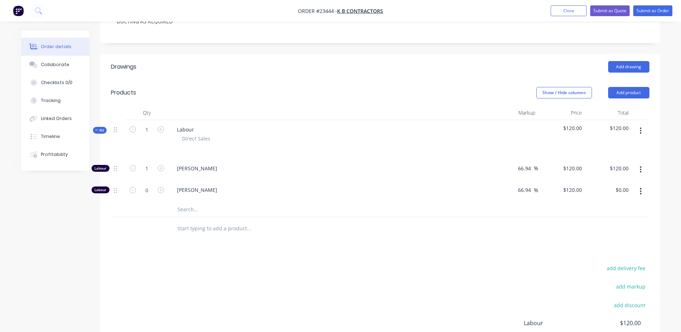
type input "$240.00"
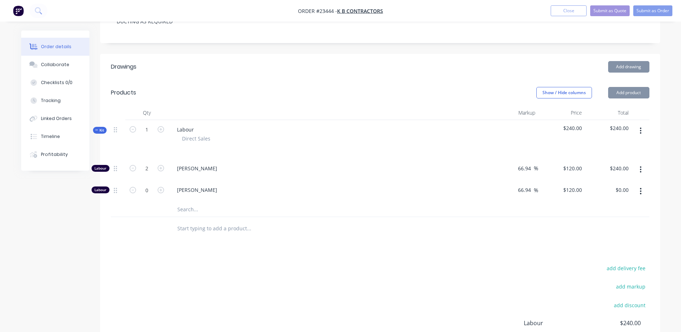
click at [162, 168] on icon "button" at bounding box center [161, 168] width 6 height 6
type input "3"
type input "$360.00"
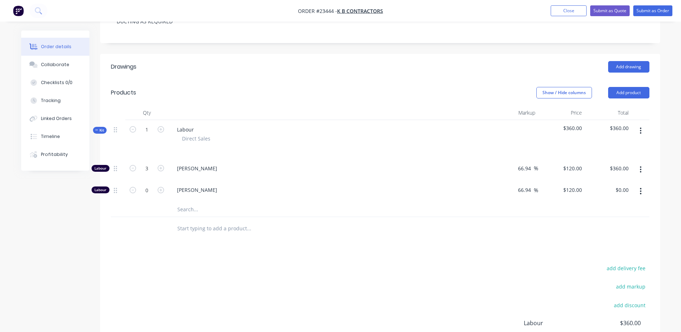
click at [162, 168] on icon "button" at bounding box center [161, 168] width 6 height 6
type input "4"
type input "$480.00"
click at [162, 168] on icon "button" at bounding box center [161, 168] width 6 height 6
type input "5"
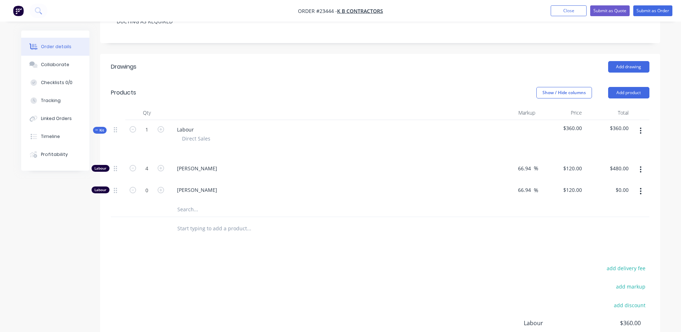
type input "$600.00"
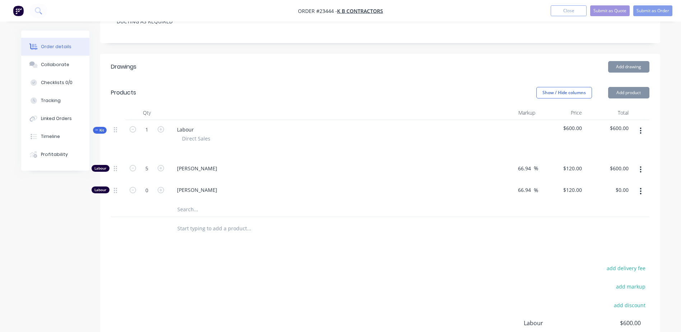
click at [162, 168] on icon "button" at bounding box center [161, 168] width 6 height 6
type input "6"
type input "$720.00"
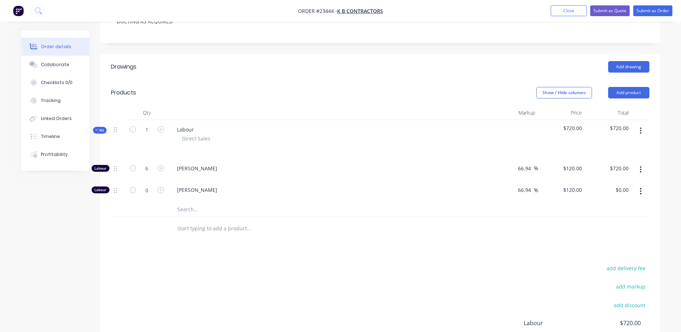
click at [162, 168] on icon "button" at bounding box center [161, 168] width 6 height 6
type input "7"
type input "$840.00"
click at [162, 168] on icon "button" at bounding box center [161, 168] width 6 height 6
type input "8"
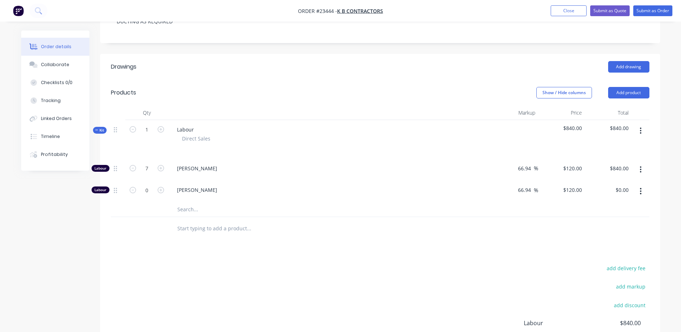
type input "$960.00"
click at [162, 168] on icon "button" at bounding box center [161, 168] width 6 height 6
type input "9"
type input "$1,080.00"
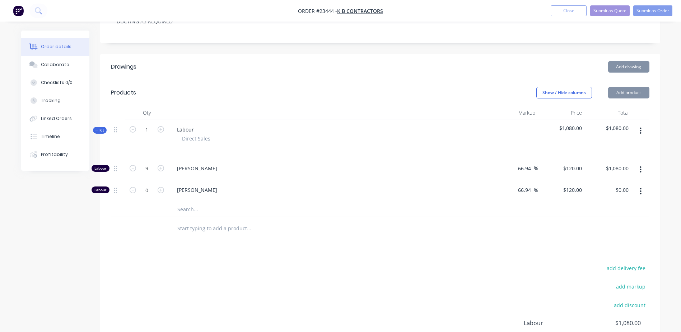
click at [162, 168] on icon "button" at bounding box center [161, 168] width 6 height 6
type input "10"
type input "$1,200.00"
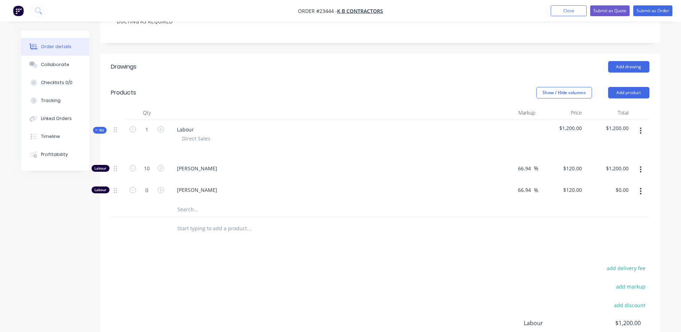
click at [162, 168] on icon "button" at bounding box center [161, 168] width 6 height 6
type input "11"
type input "$1,320.00"
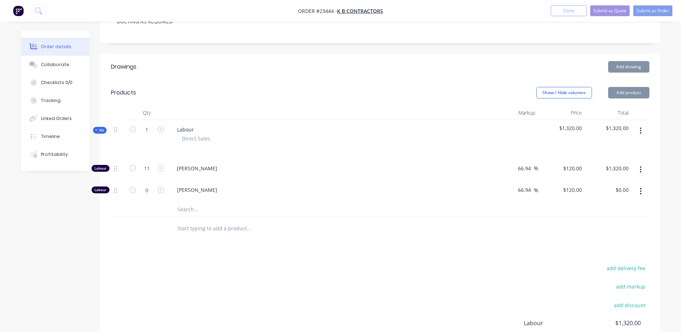
click at [162, 168] on icon "button" at bounding box center [161, 168] width 6 height 6
type input "12"
type input "$1,440.00"
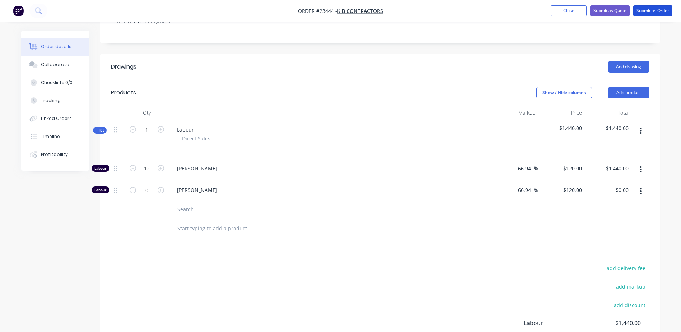
click at [656, 9] on button "Submit as Order" at bounding box center [652, 10] width 39 height 11
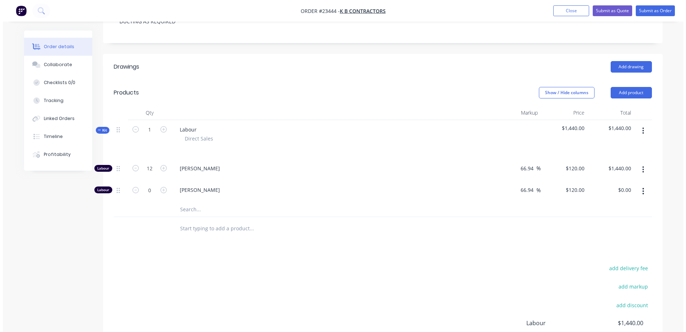
scroll to position [0, 0]
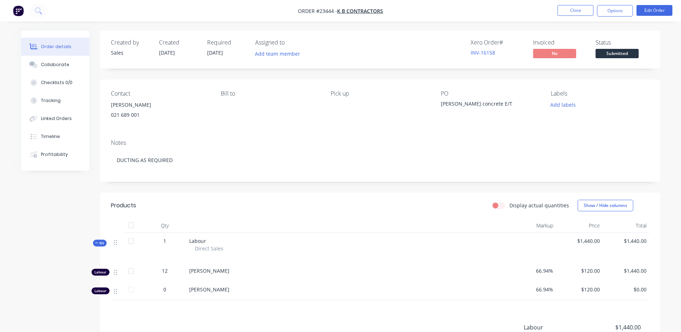
click at [617, 11] on button "Options" at bounding box center [615, 10] width 36 height 11
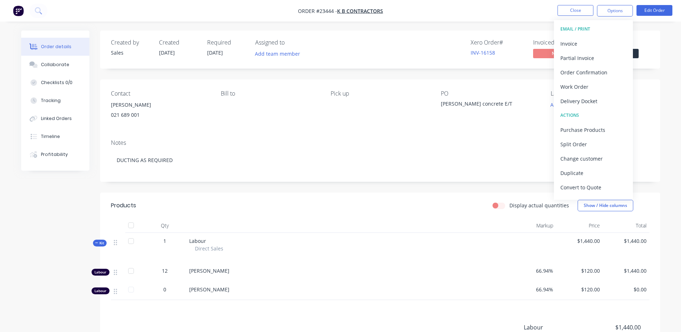
click at [591, 85] on div "Work Order" at bounding box center [593, 86] width 66 height 10
click at [599, 70] on div "Without pricing" at bounding box center [593, 72] width 66 height 10
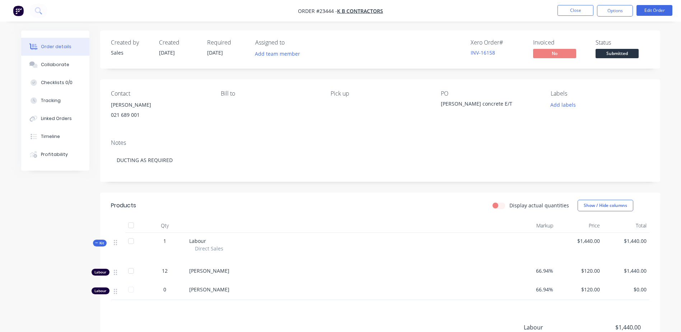
click at [570, 8] on button "Close" at bounding box center [575, 10] width 36 height 11
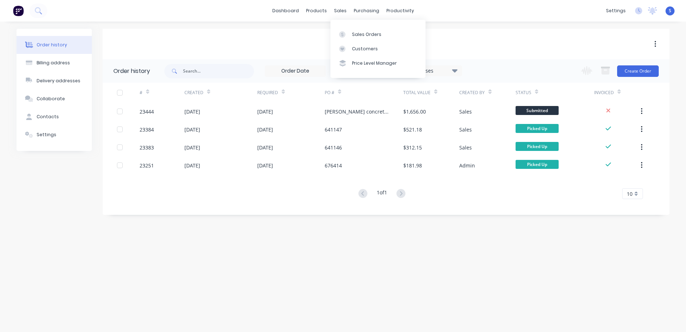
click at [365, 35] on div "Sales Orders" at bounding box center [366, 34] width 29 height 6
